Goal: Task Accomplishment & Management: Manage account settings

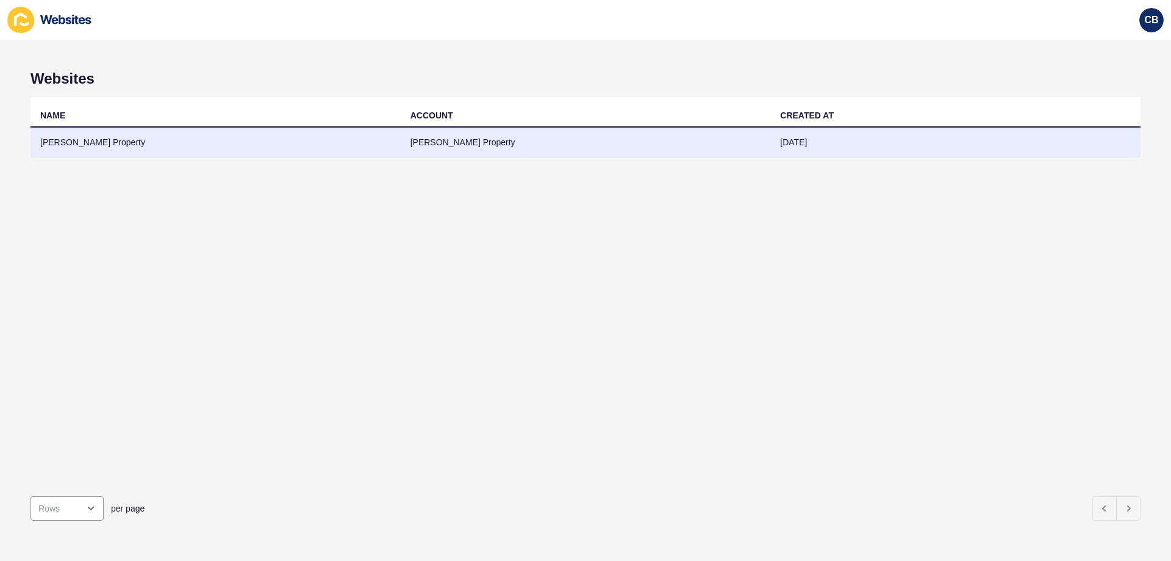
click at [430, 145] on td "[PERSON_NAME] Property" at bounding box center [586, 143] width 370 height 30
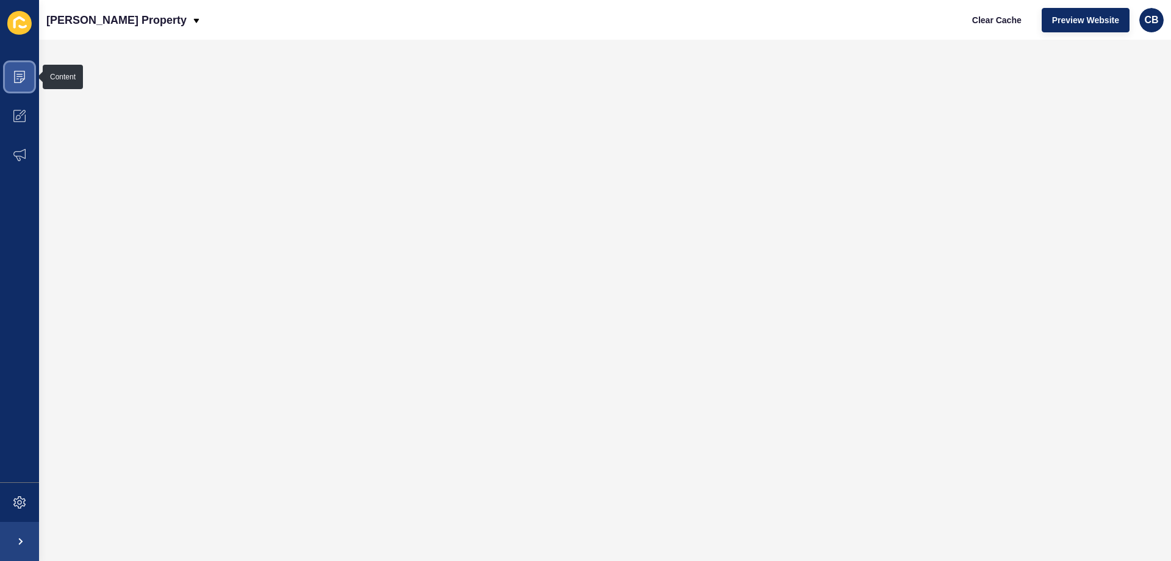
click at [21, 79] on icon at bounding box center [19, 77] width 12 height 12
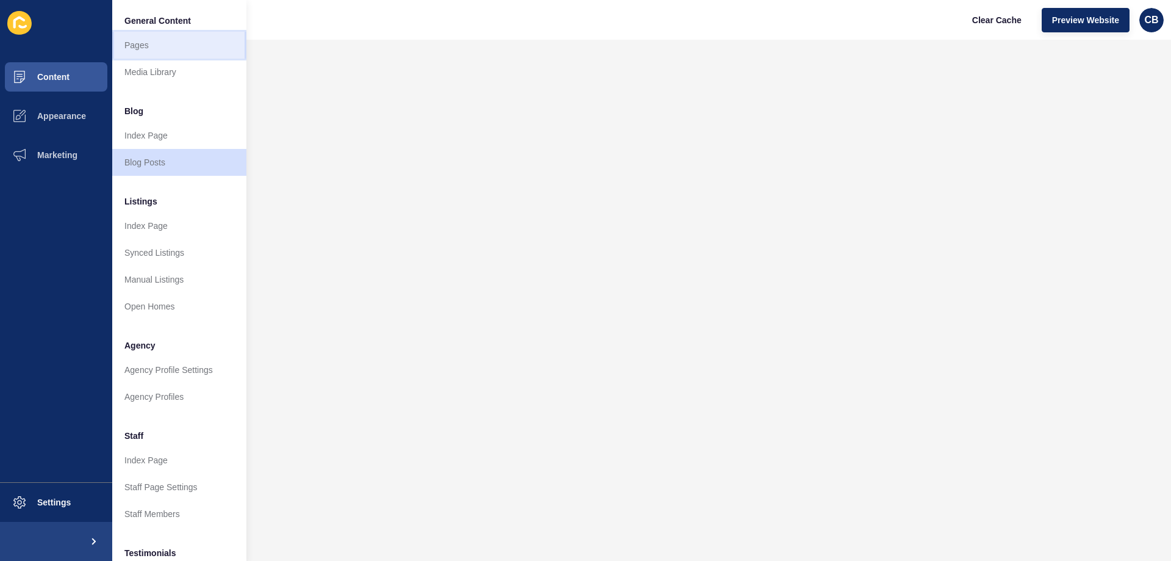
click at [142, 47] on link "Pages" at bounding box center [179, 45] width 134 height 27
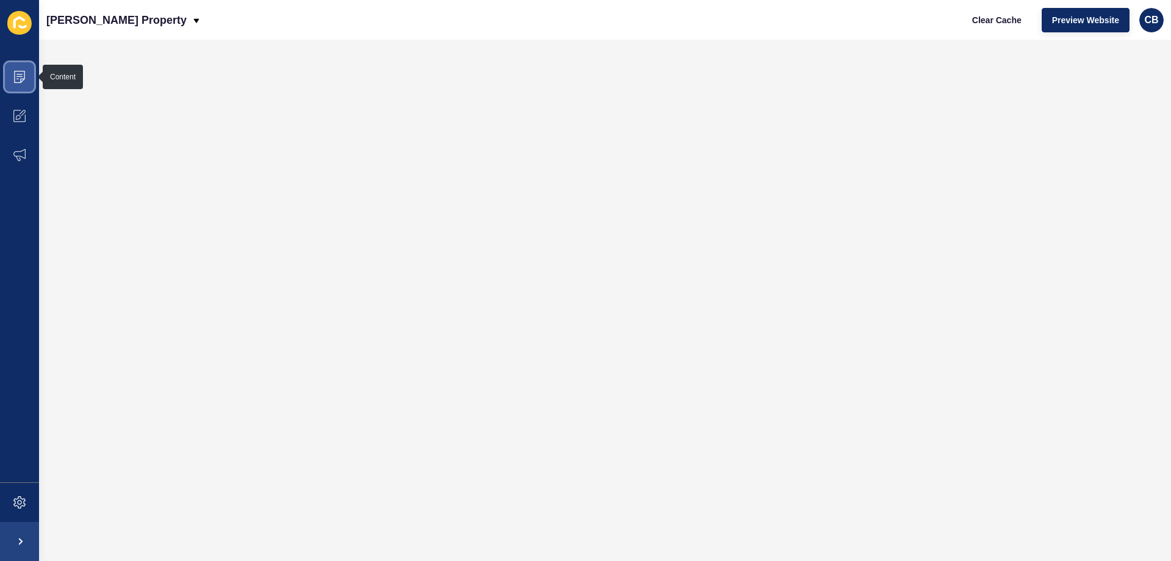
click at [18, 82] on icon at bounding box center [19, 77] width 12 height 12
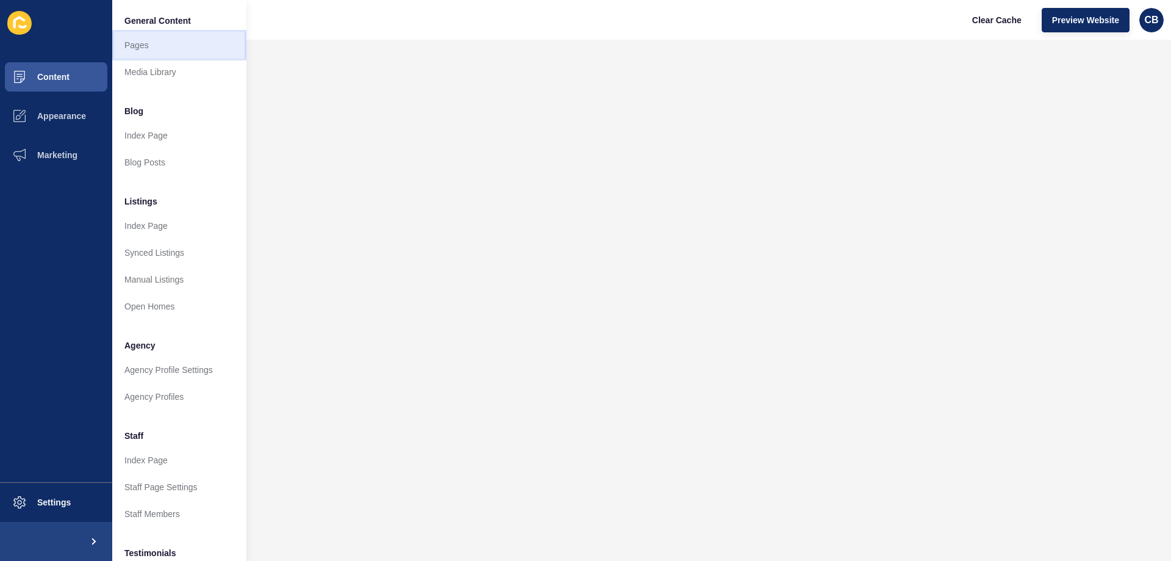
click at [147, 48] on link "Pages" at bounding box center [179, 45] width 134 height 27
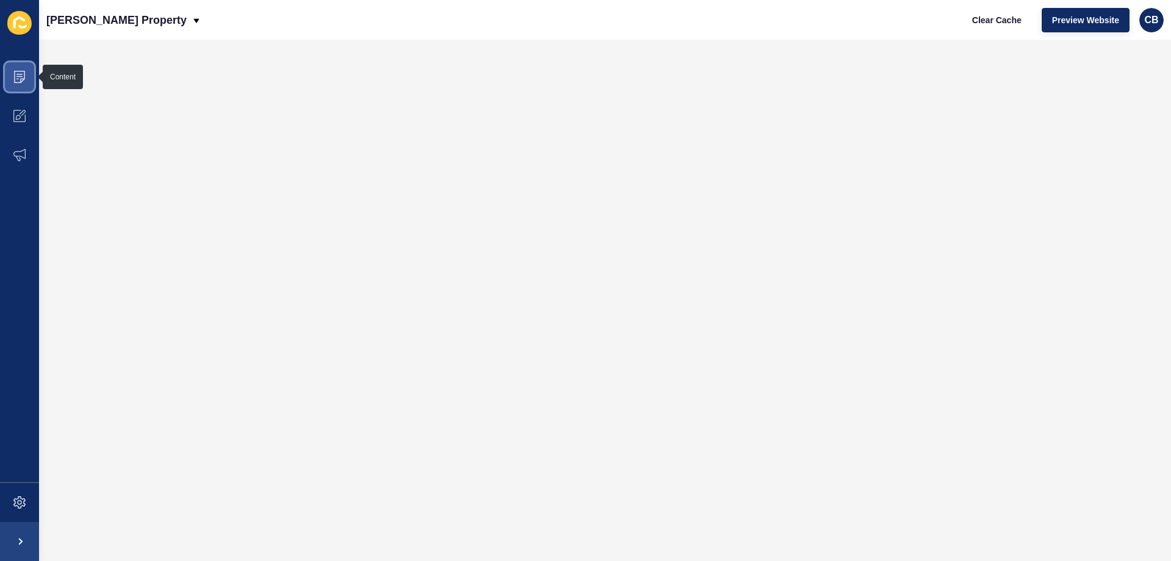
click at [16, 80] on icon at bounding box center [19, 77] width 12 height 12
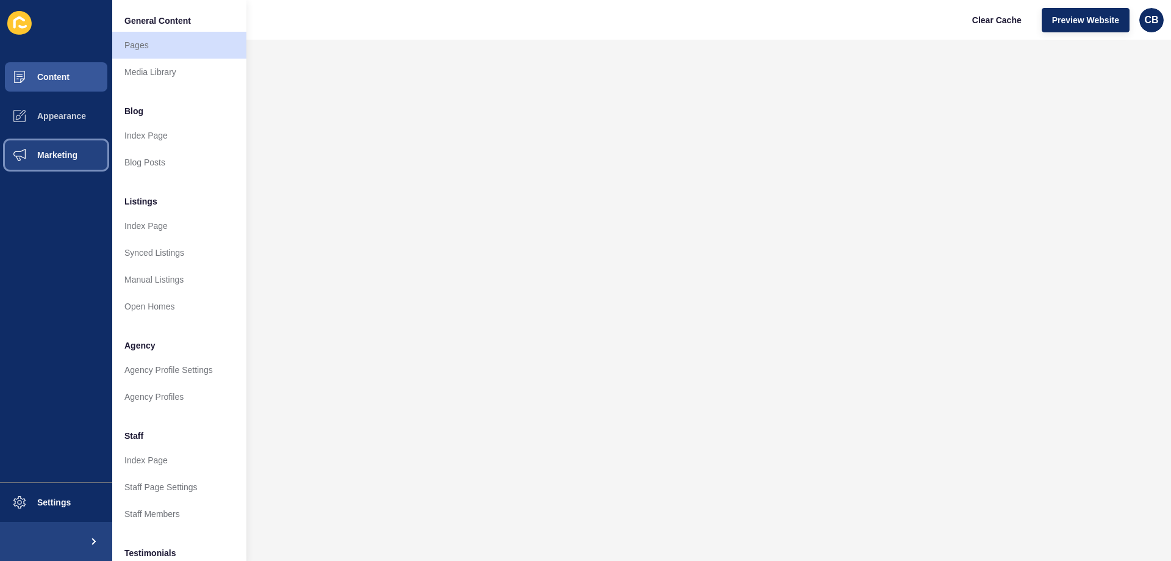
click at [83, 160] on button "Marketing" at bounding box center [56, 154] width 112 height 39
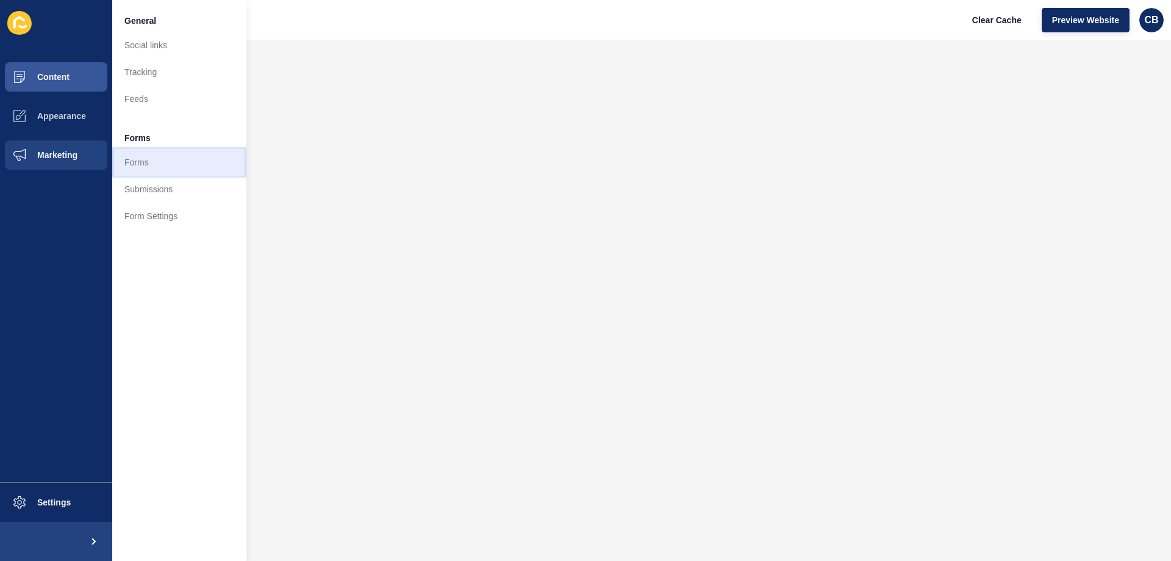
click at [140, 159] on link "Forms" at bounding box center [179, 162] width 134 height 27
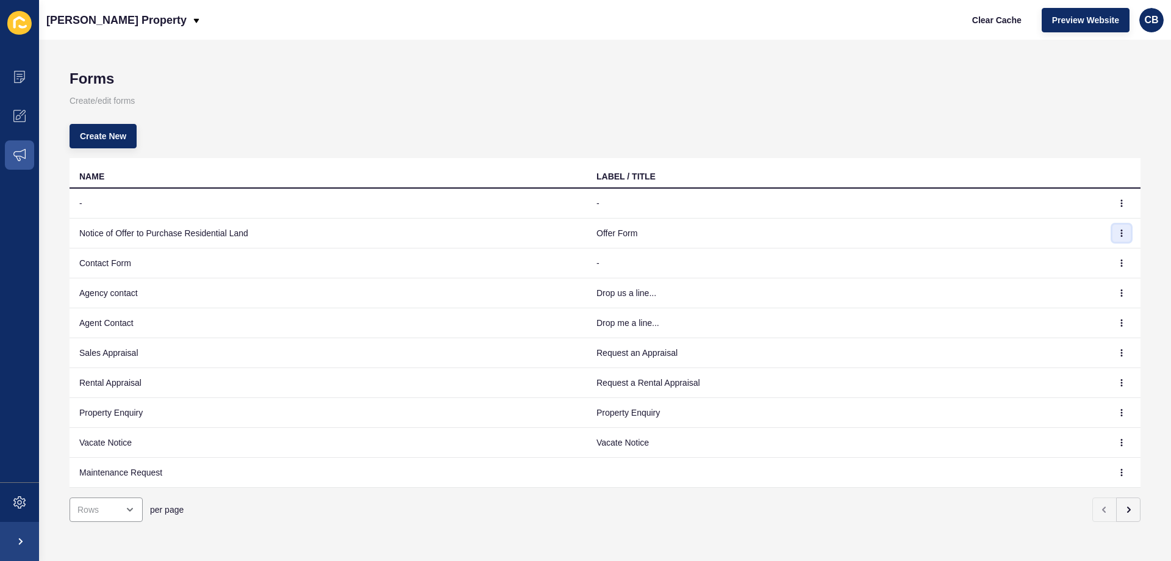
click at [1122, 233] on icon "button" at bounding box center [1122, 233] width 1 height 6
click at [1076, 257] on link "Edit" at bounding box center [1079, 257] width 85 height 27
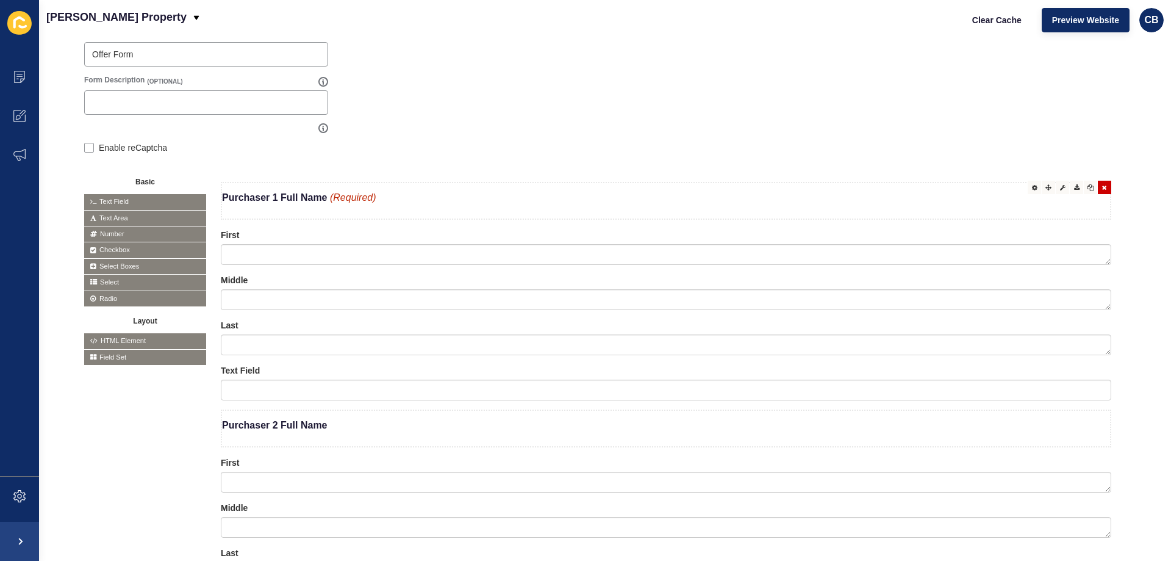
scroll to position [183, 0]
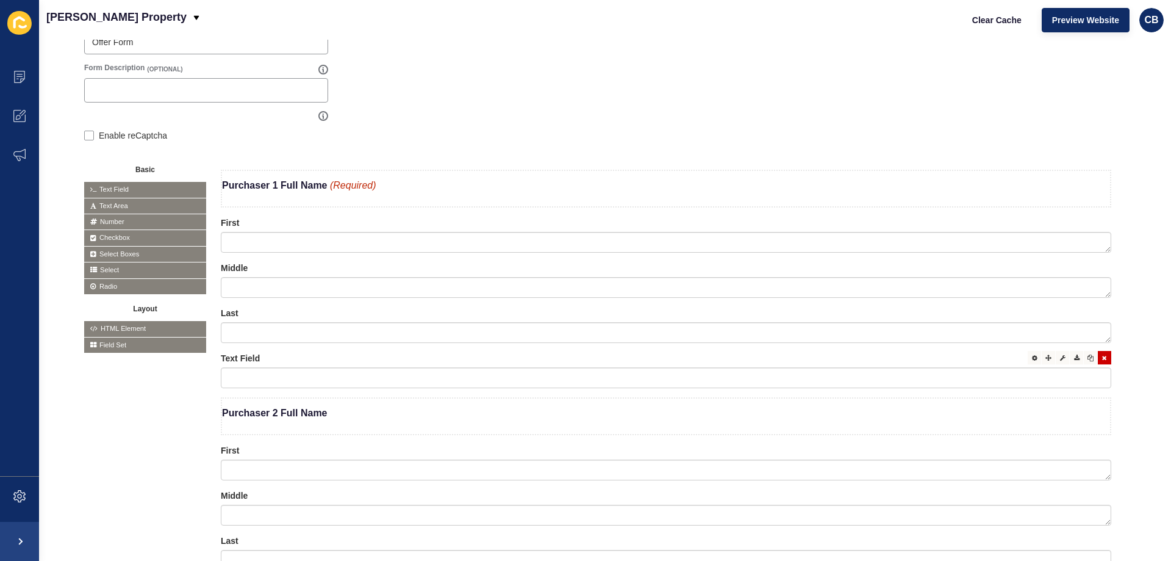
click at [1102, 355] on icon at bounding box center [1104, 357] width 5 height 6
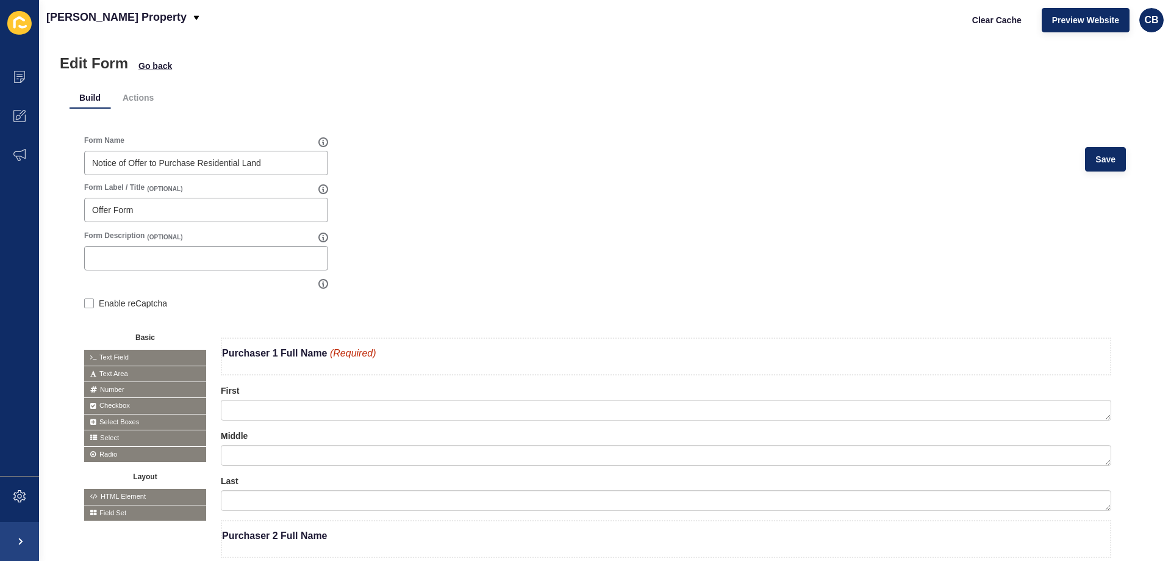
scroll to position [0, 0]
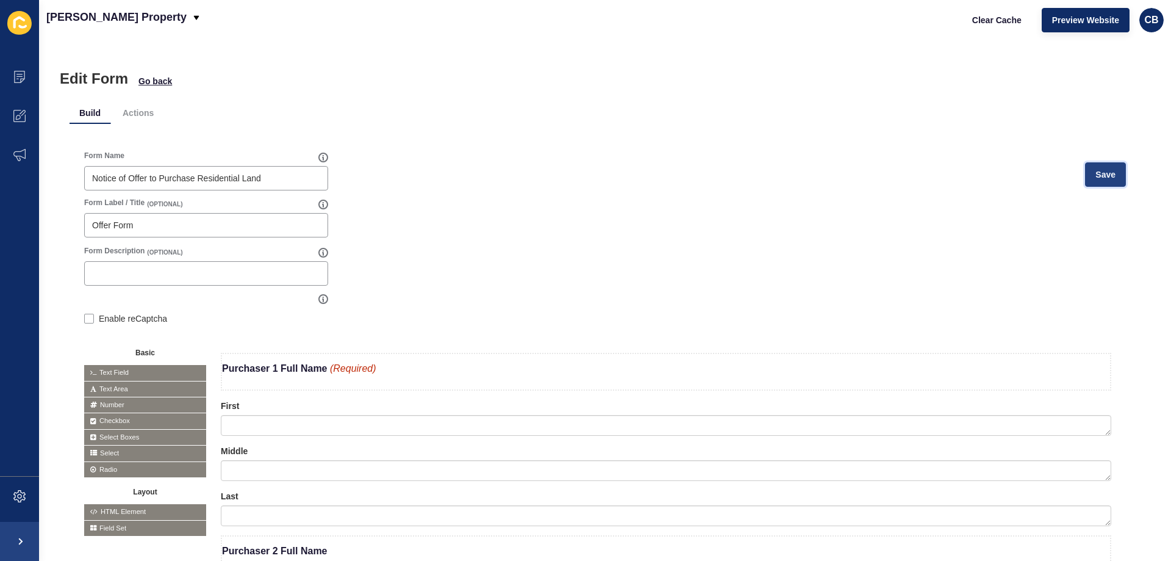
click at [1096, 171] on span "Save" at bounding box center [1106, 174] width 20 height 12
click at [26, 74] on span at bounding box center [19, 76] width 39 height 39
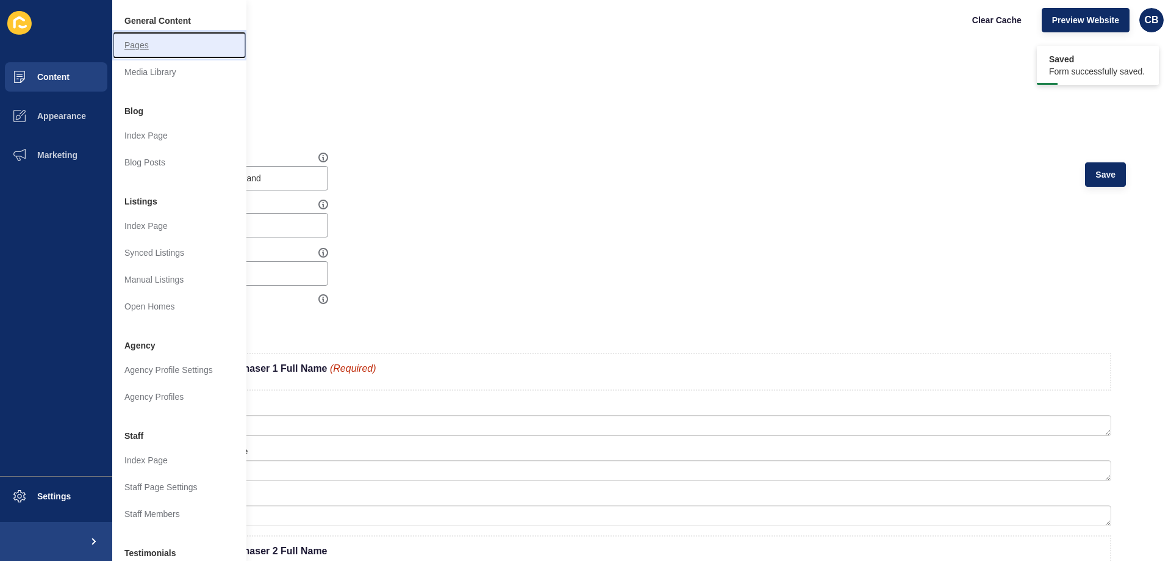
click at [129, 46] on link "Pages" at bounding box center [179, 45] width 134 height 27
